Goal: Find specific page/section: Find specific page/section

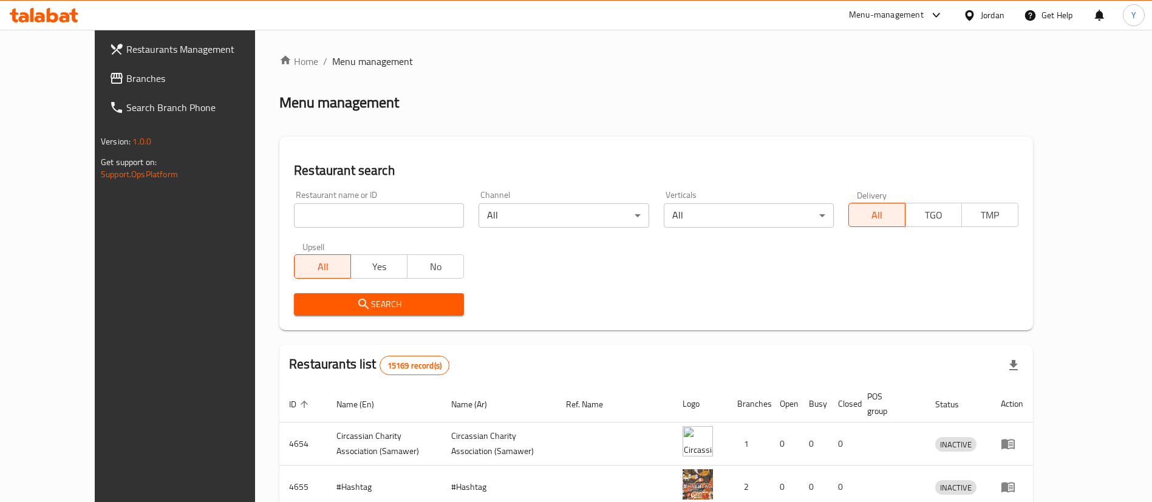
click at [126, 81] on span "Branches" at bounding box center [201, 78] width 151 height 15
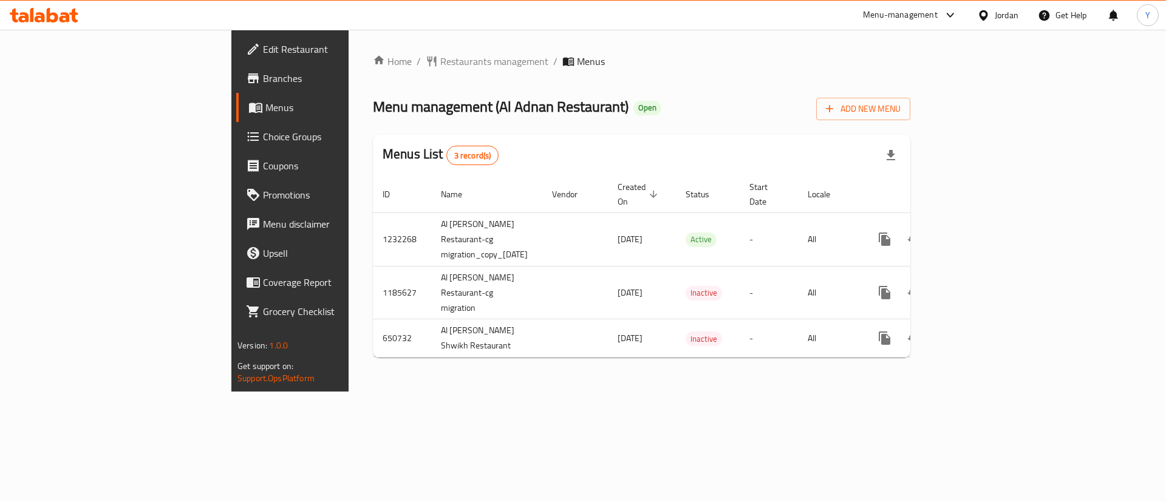
click at [66, 15] on icon at bounding box center [65, 17] width 10 height 10
